Goal: Information Seeking & Learning: Learn about a topic

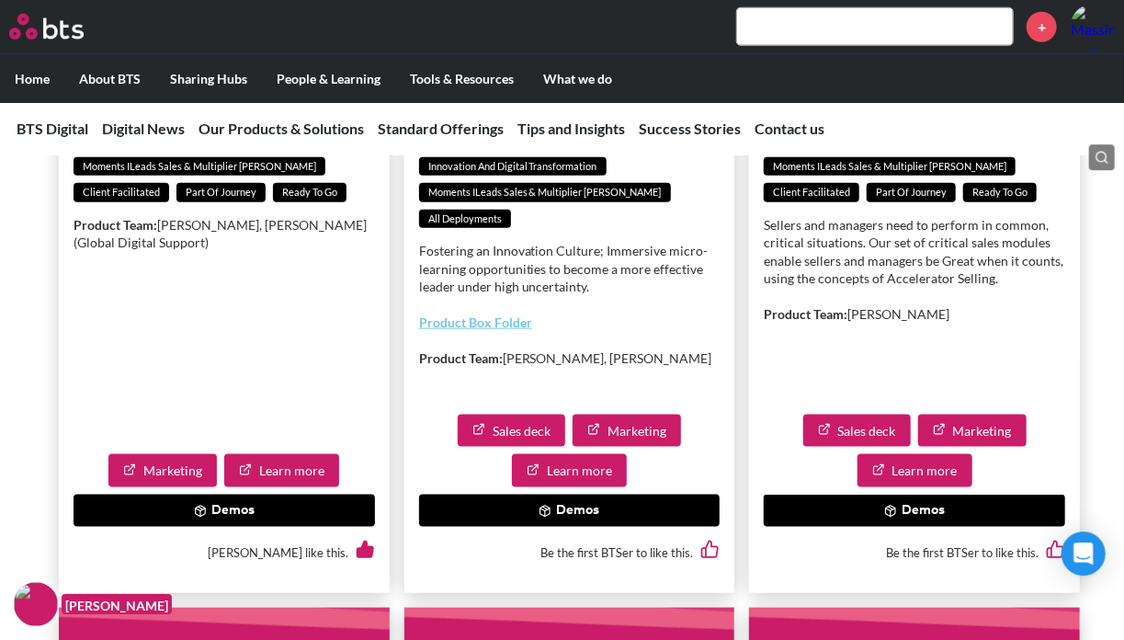
scroll to position [4252, 0]
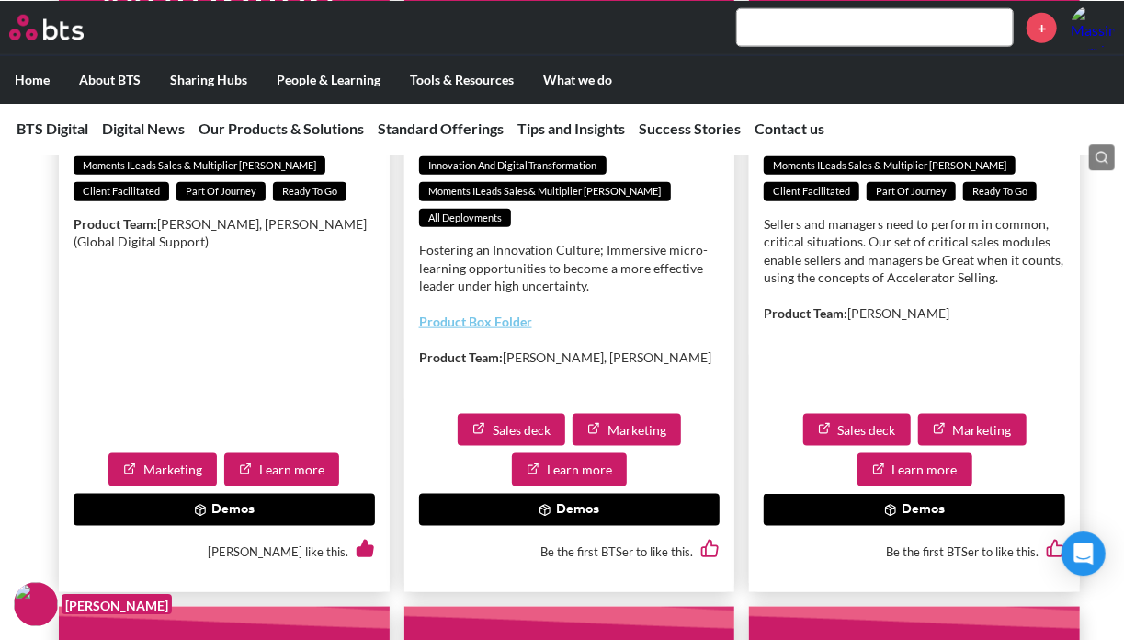
click at [559, 526] on button "Demos" at bounding box center [569, 509] width 301 height 33
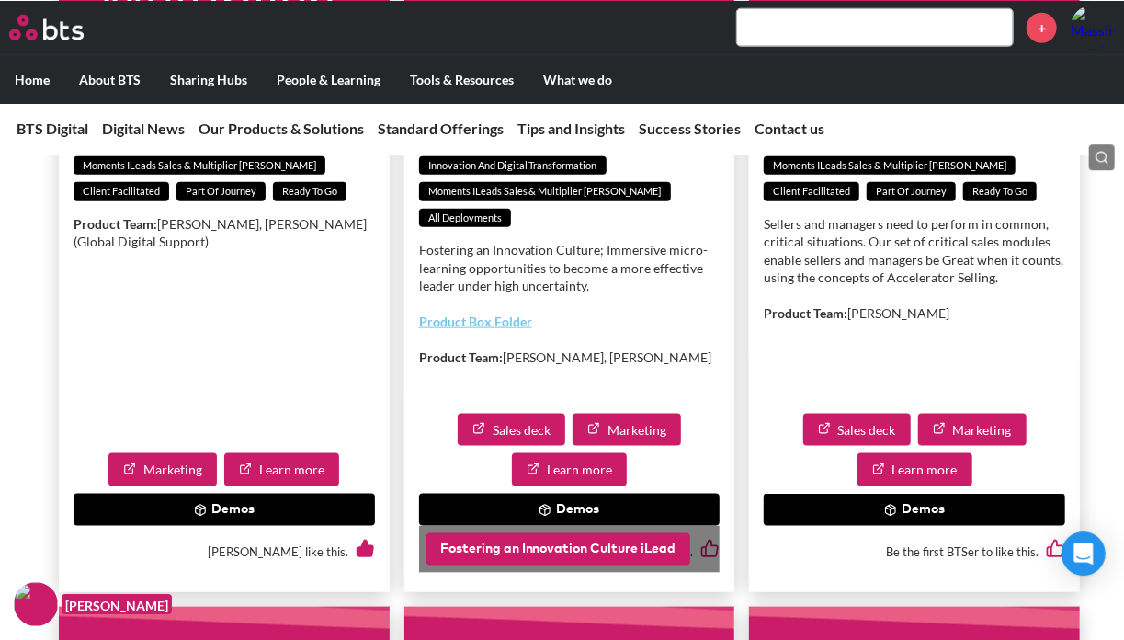
click at [546, 565] on button "Fostering an Innovation Culture iLead" at bounding box center [558, 548] width 264 height 33
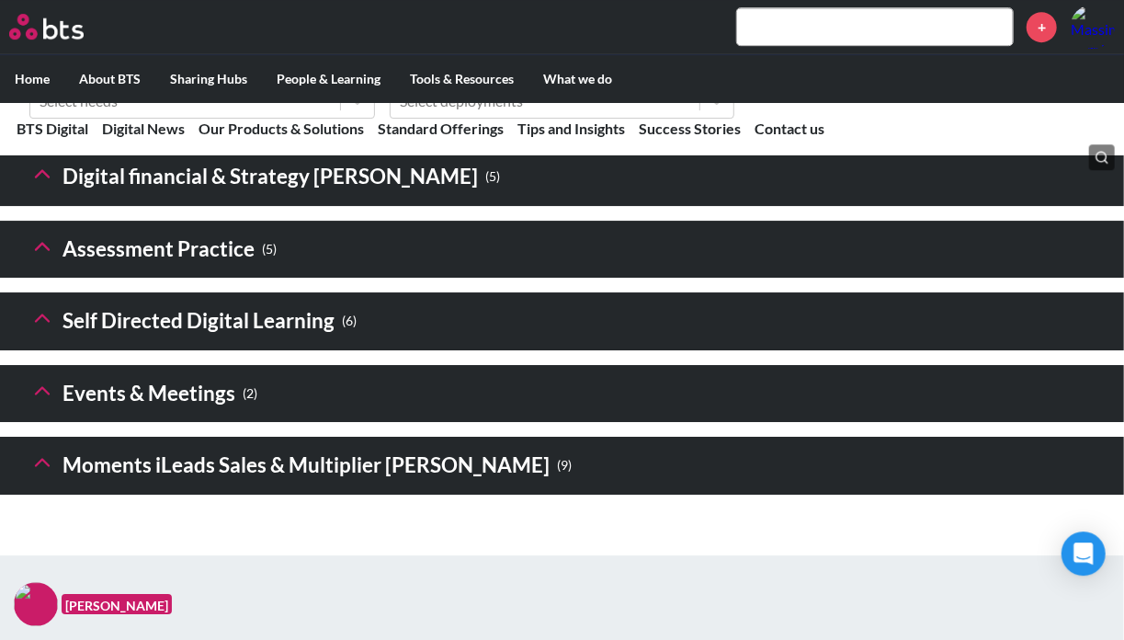
scroll to position [2893, 0]
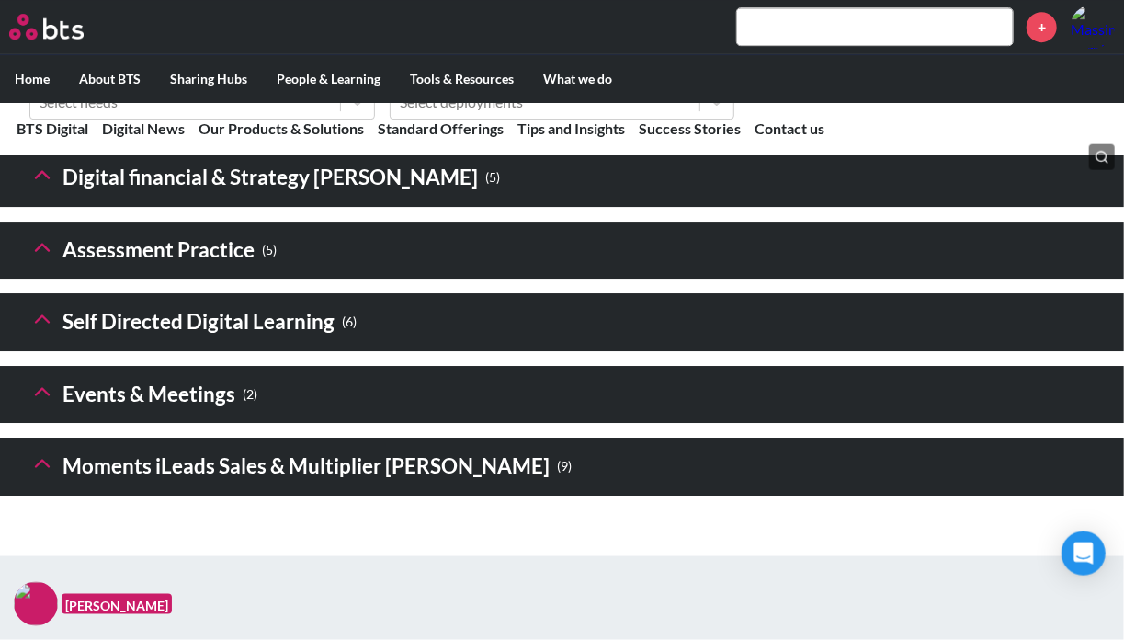
click at [115, 486] on h3 "Moments iLeads Sales & Multiplier Sims ( 9 )" at bounding box center [300, 467] width 542 height 40
click at [43, 476] on icon at bounding box center [42, 463] width 26 height 26
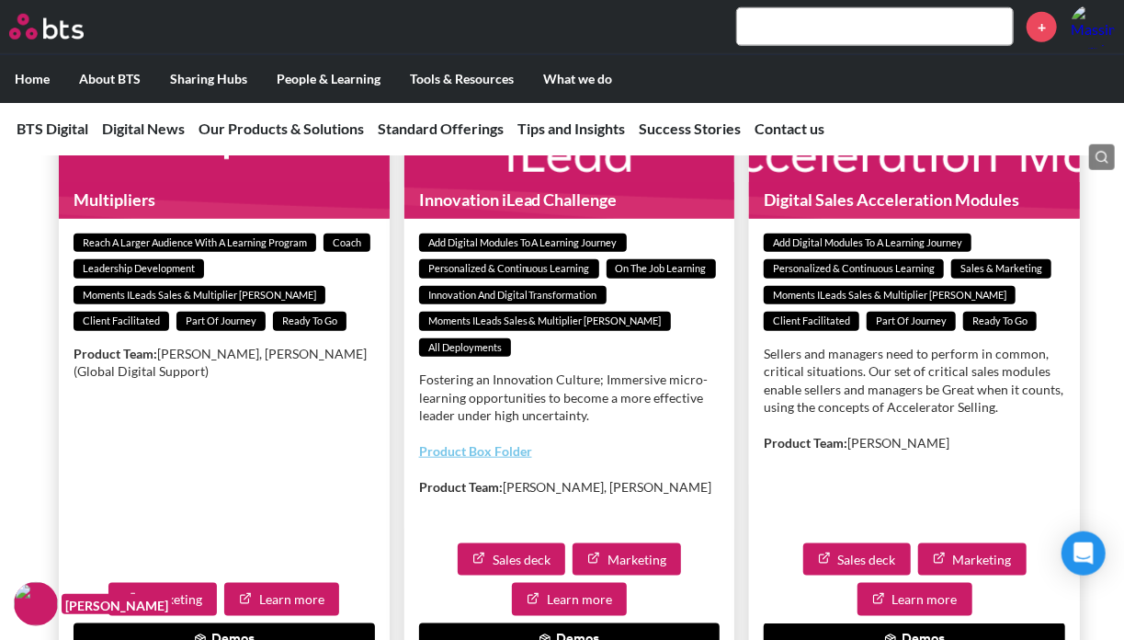
scroll to position [4134, 0]
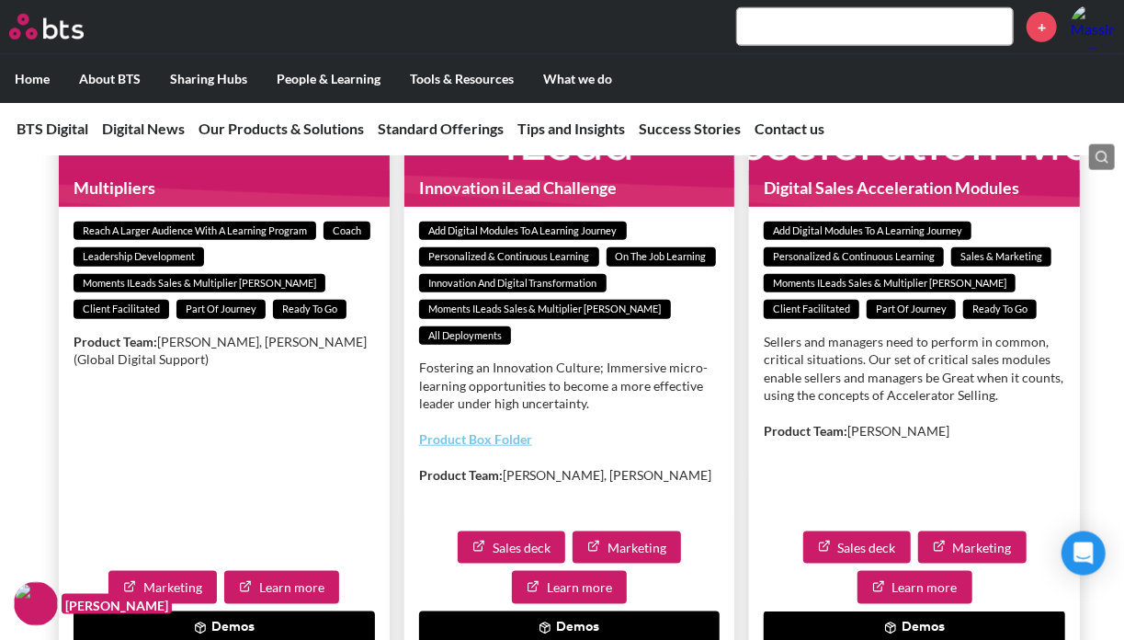
click at [590, 413] on p "Fostering an Innovation Culture; Immersive micro-learning opportunities to beco…" at bounding box center [569, 385] width 301 height 54
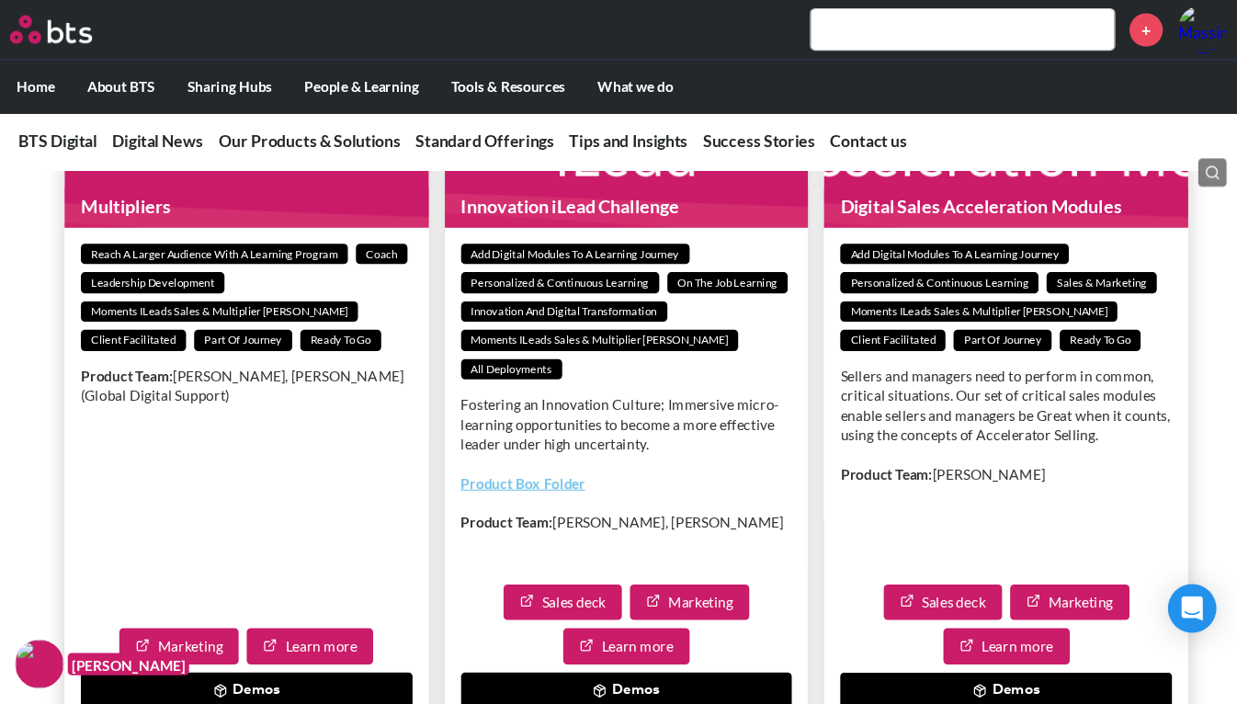
scroll to position [4050, 0]
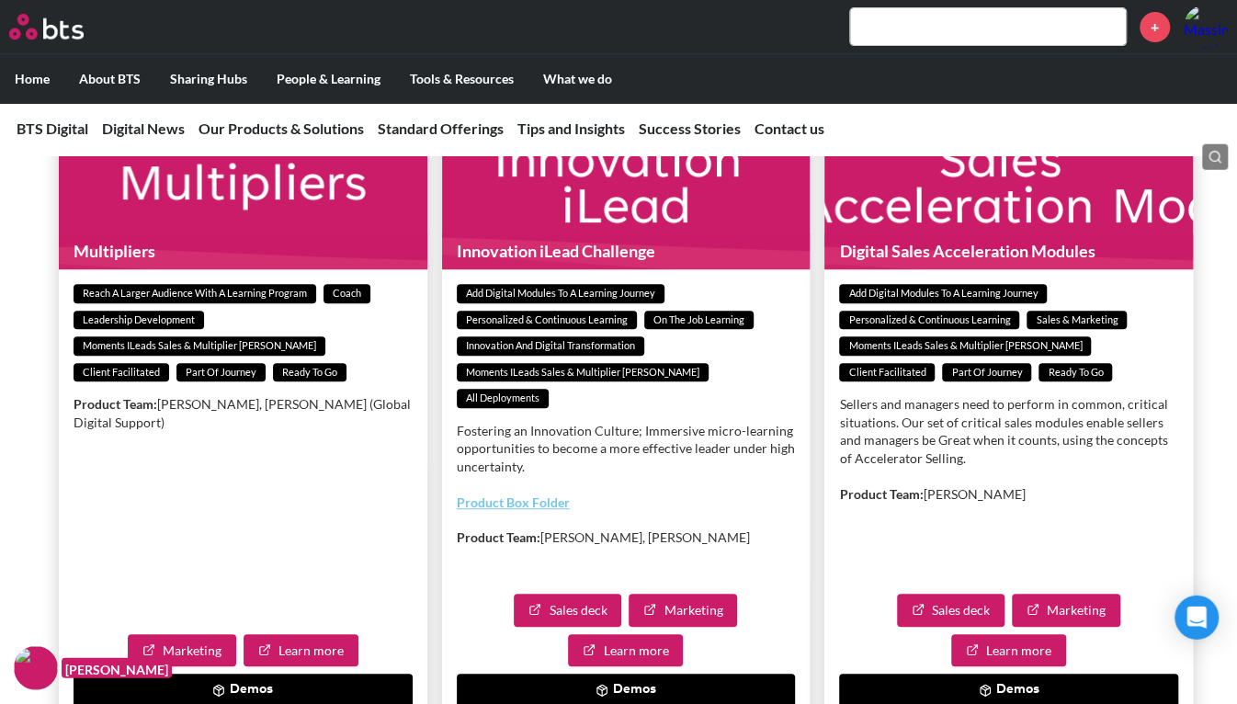
click at [698, 639] on button "Demos" at bounding box center [626, 690] width 339 height 33
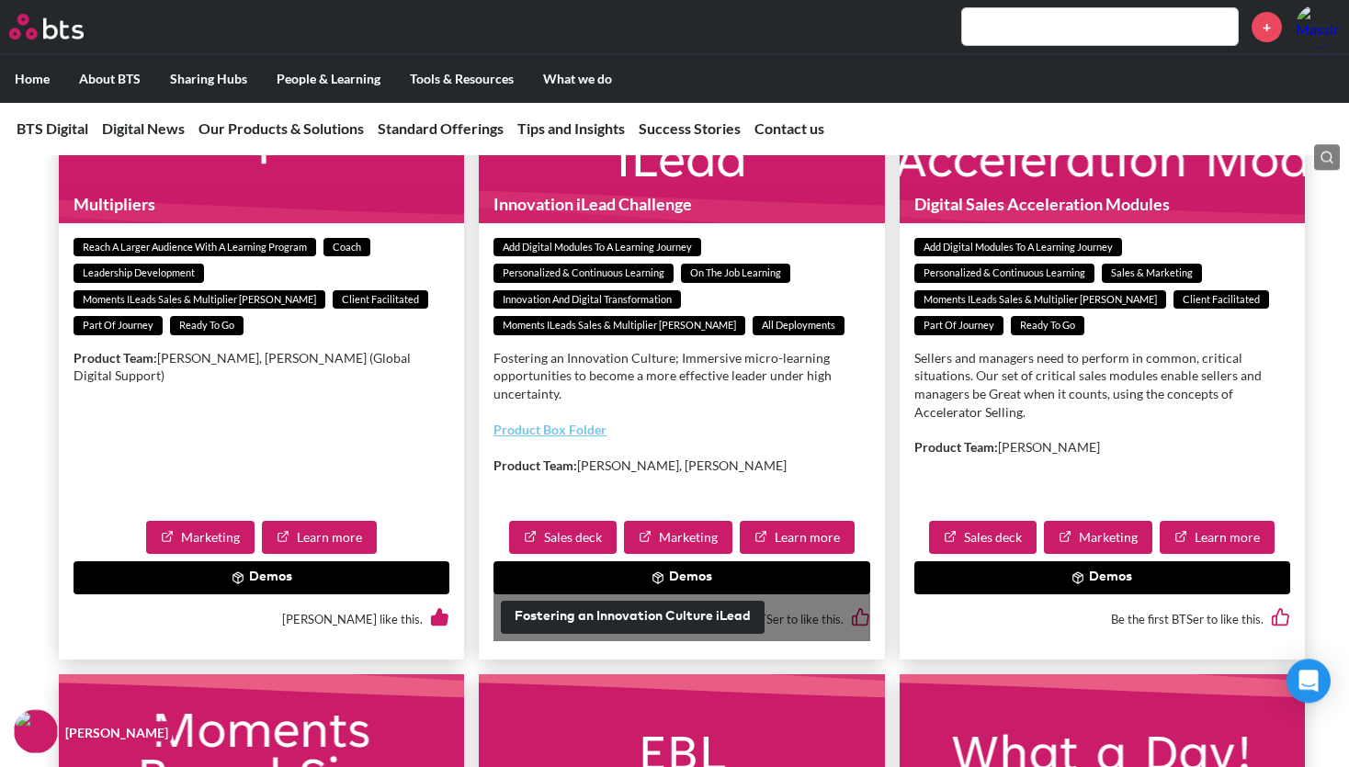
scroll to position [3974, 0]
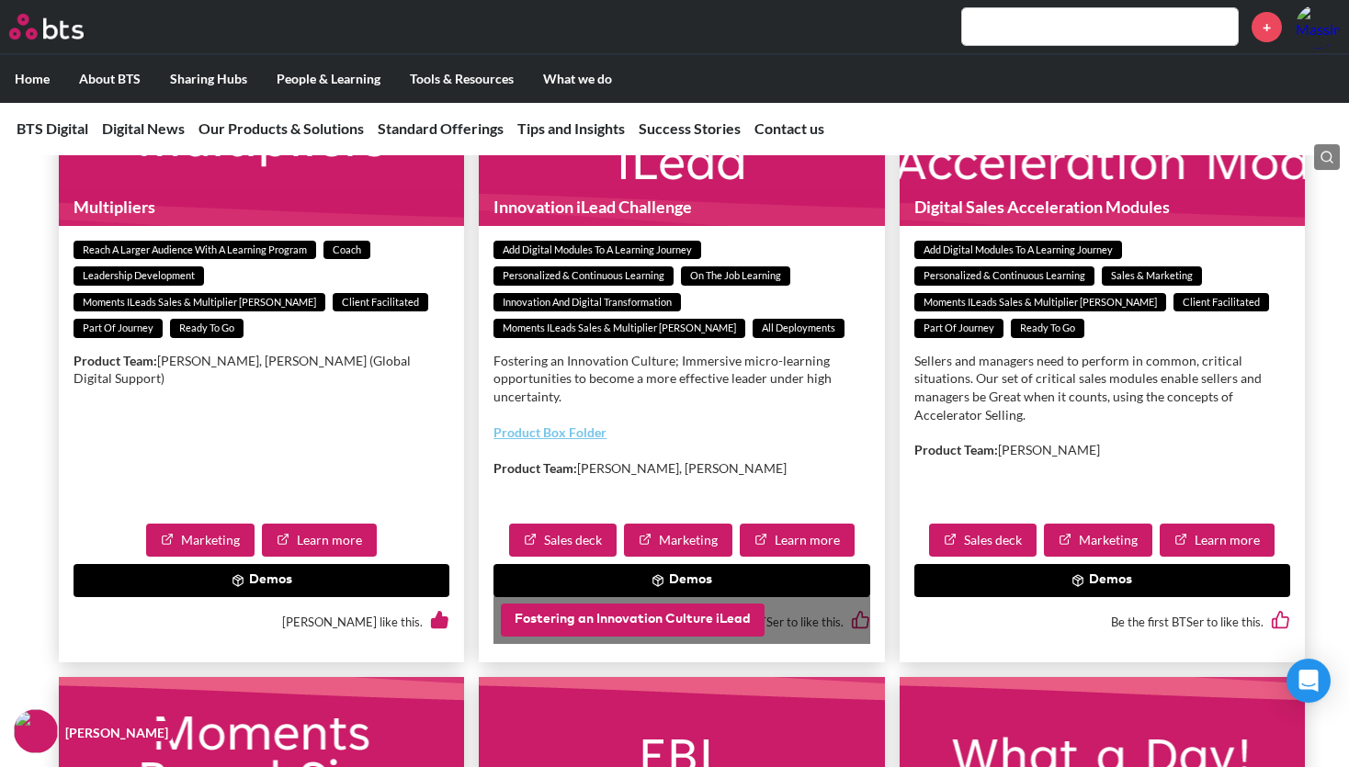
click at [664, 637] on button "Fostering an Innovation Culture iLead" at bounding box center [633, 620] width 264 height 33
